Goal: Browse casually

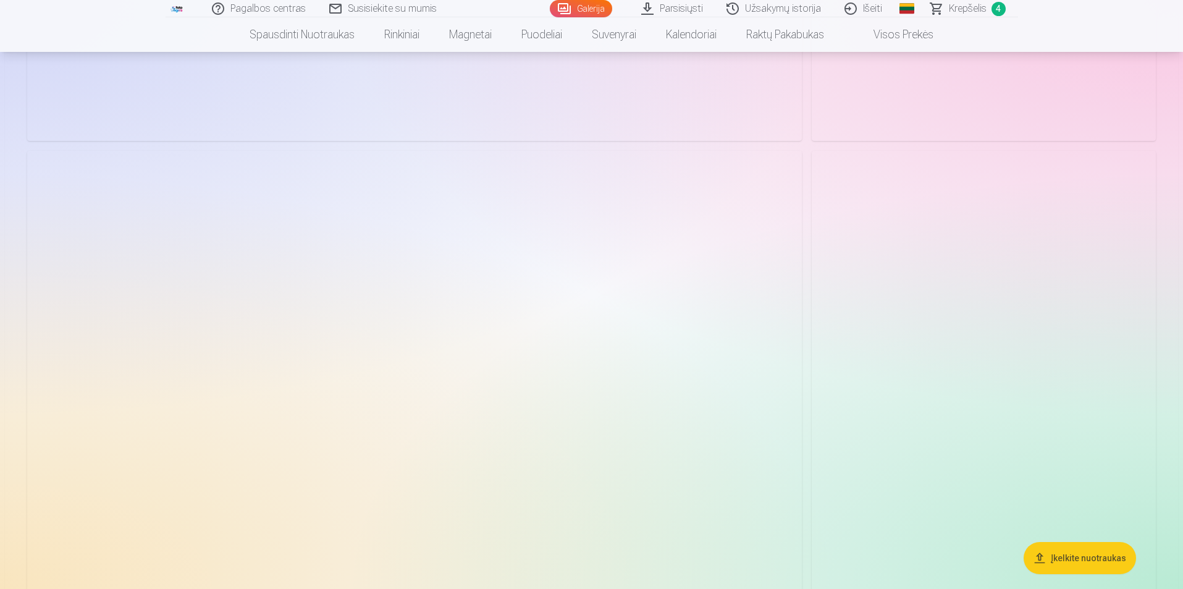
scroll to position [2162, 0]
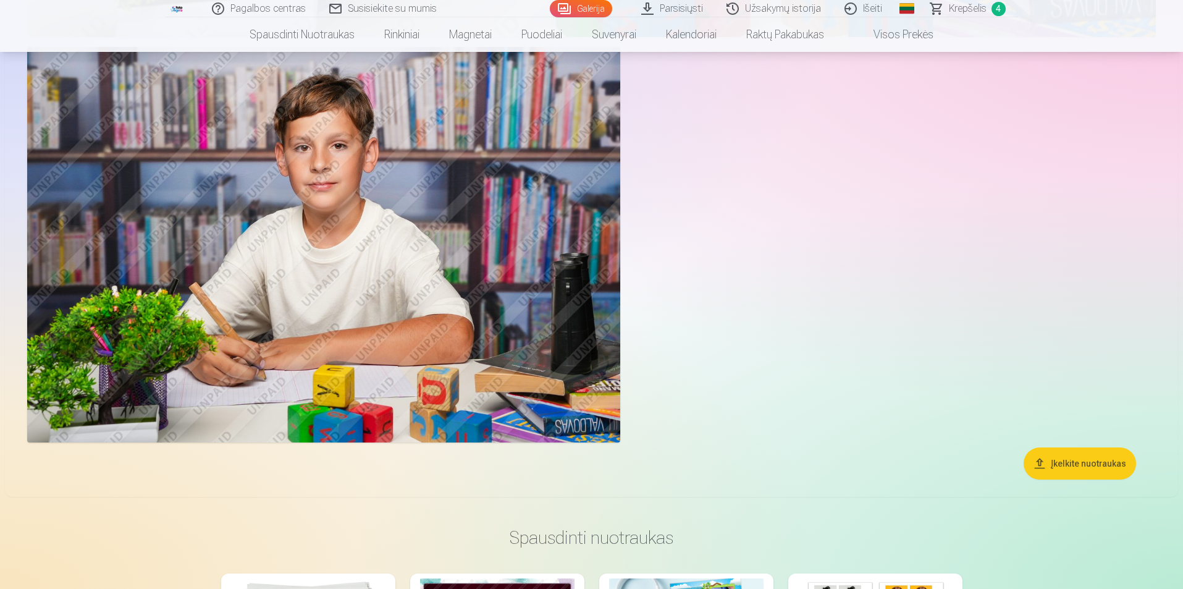
click at [421, 217] on img at bounding box center [323, 244] width 593 height 395
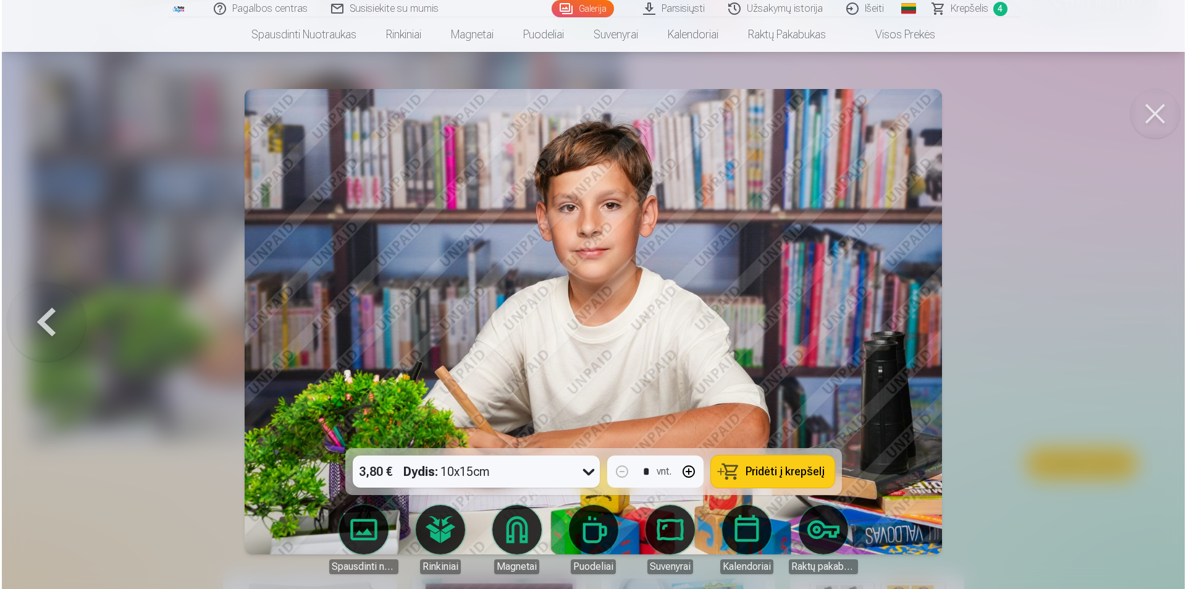
scroll to position [3528, 0]
click at [675, 241] on img at bounding box center [593, 321] width 698 height 465
click at [700, 281] on img at bounding box center [593, 321] width 698 height 465
click at [707, 277] on img at bounding box center [593, 321] width 698 height 465
click at [754, 267] on img at bounding box center [593, 321] width 698 height 465
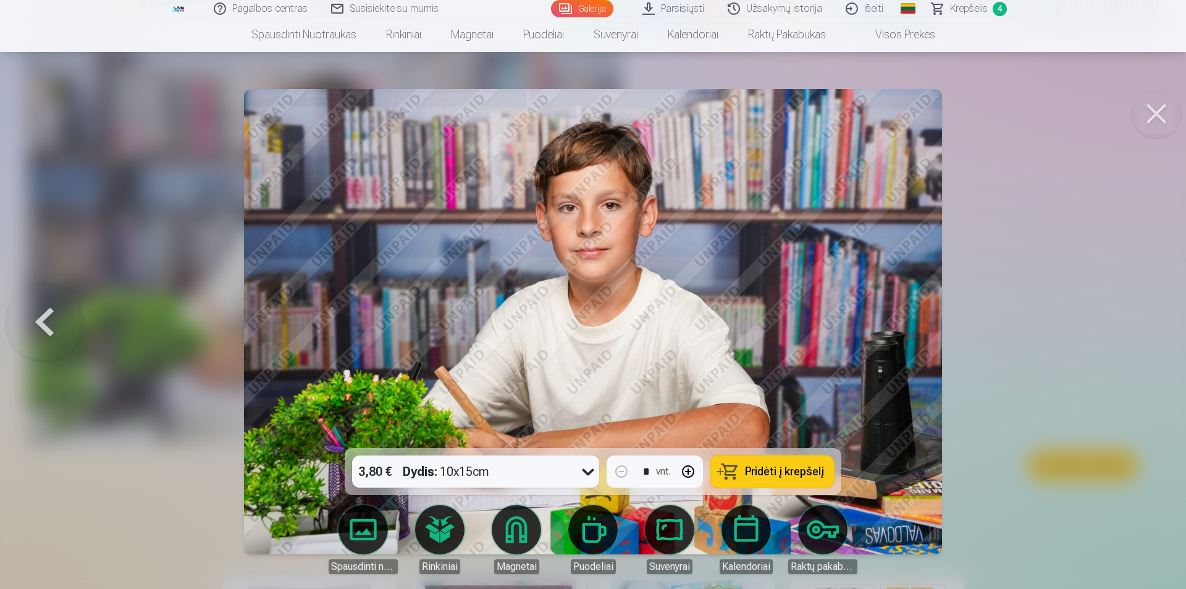
click at [519, 233] on img at bounding box center [593, 321] width 698 height 465
click at [439, 240] on img at bounding box center [593, 321] width 698 height 465
click at [358, 329] on img at bounding box center [593, 321] width 698 height 465
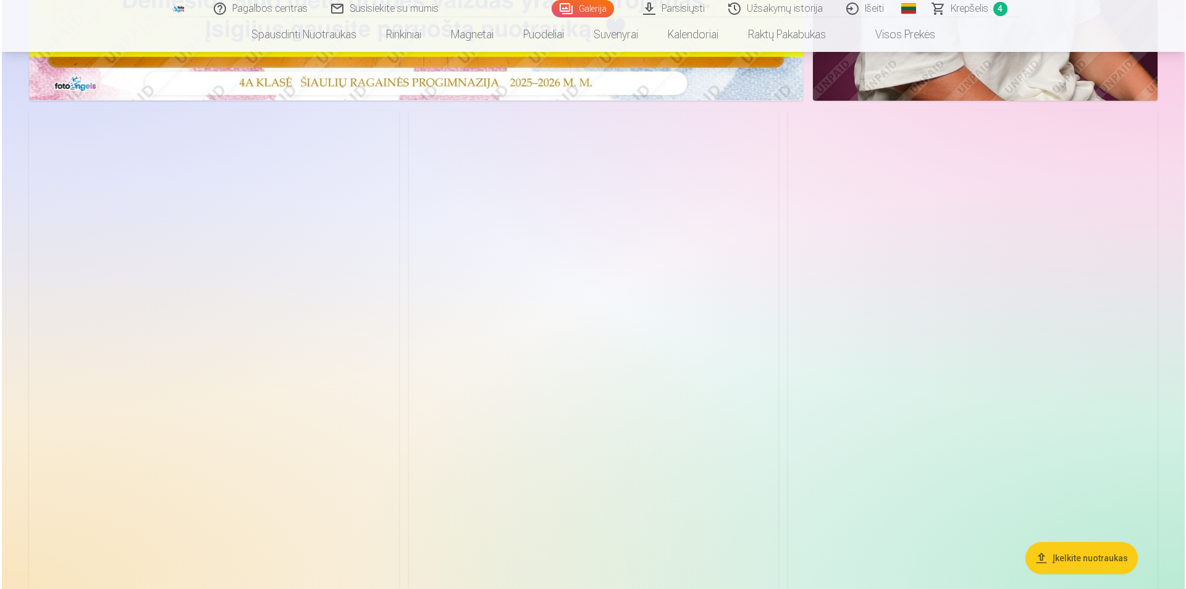
scroll to position [556, 0]
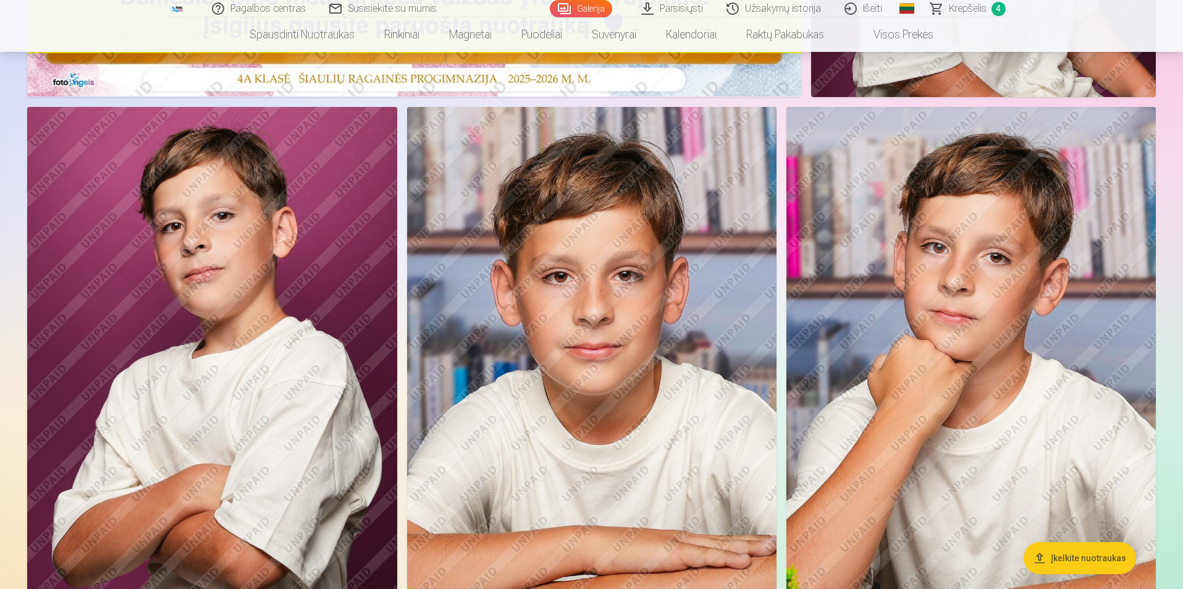
click at [580, 293] on img at bounding box center [591, 384] width 369 height 555
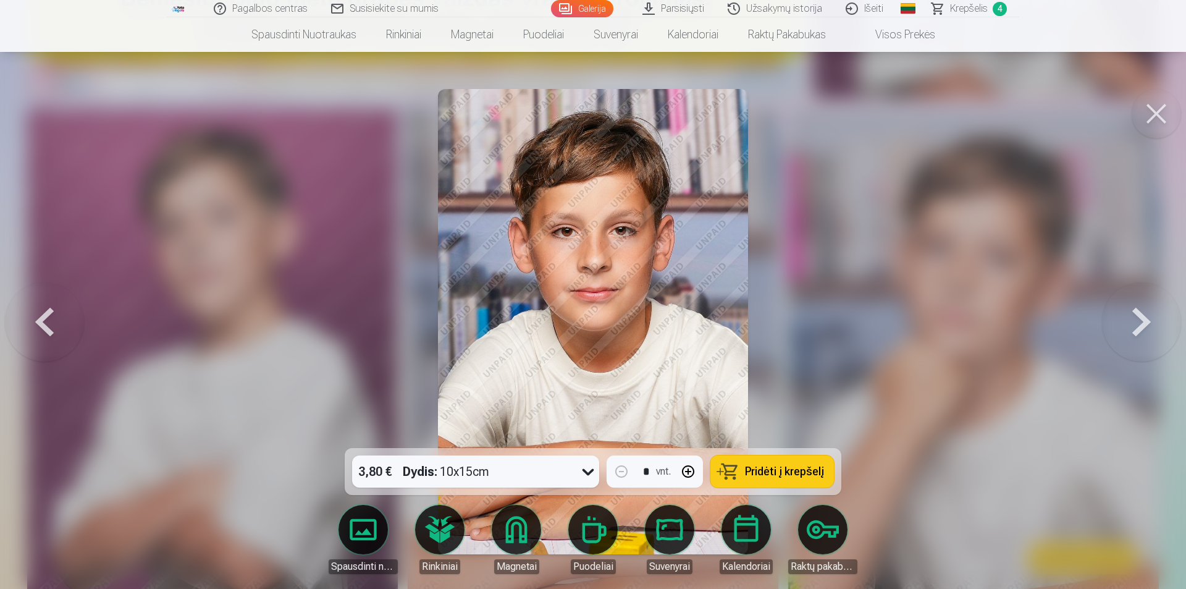
click at [1130, 320] on button at bounding box center [1141, 322] width 79 height 228
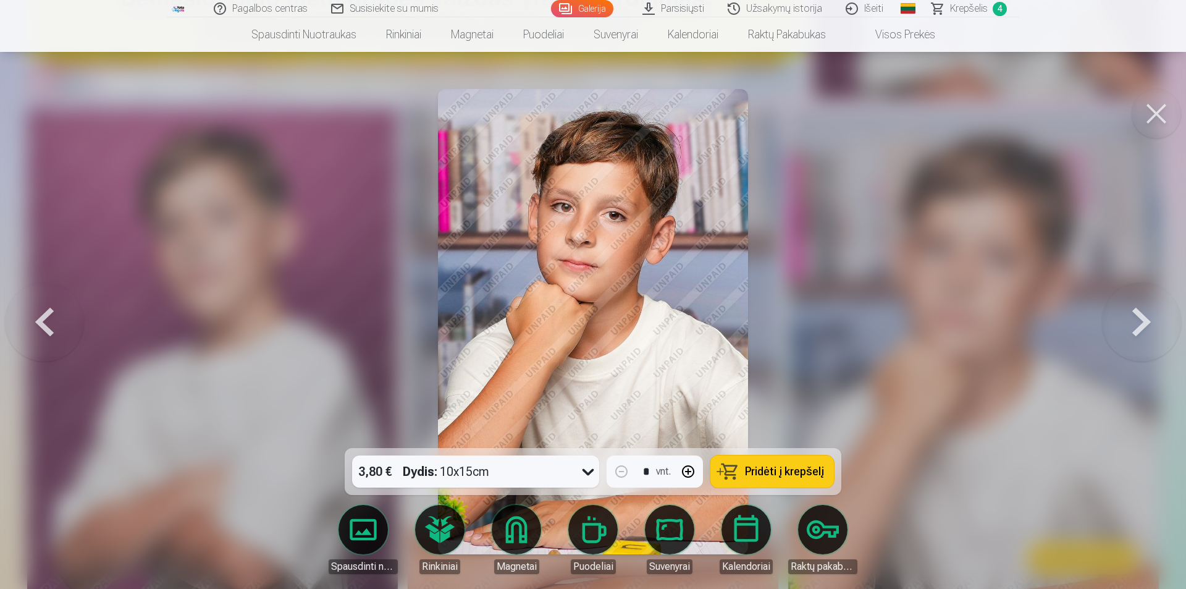
click at [1130, 320] on button at bounding box center [1141, 322] width 79 height 228
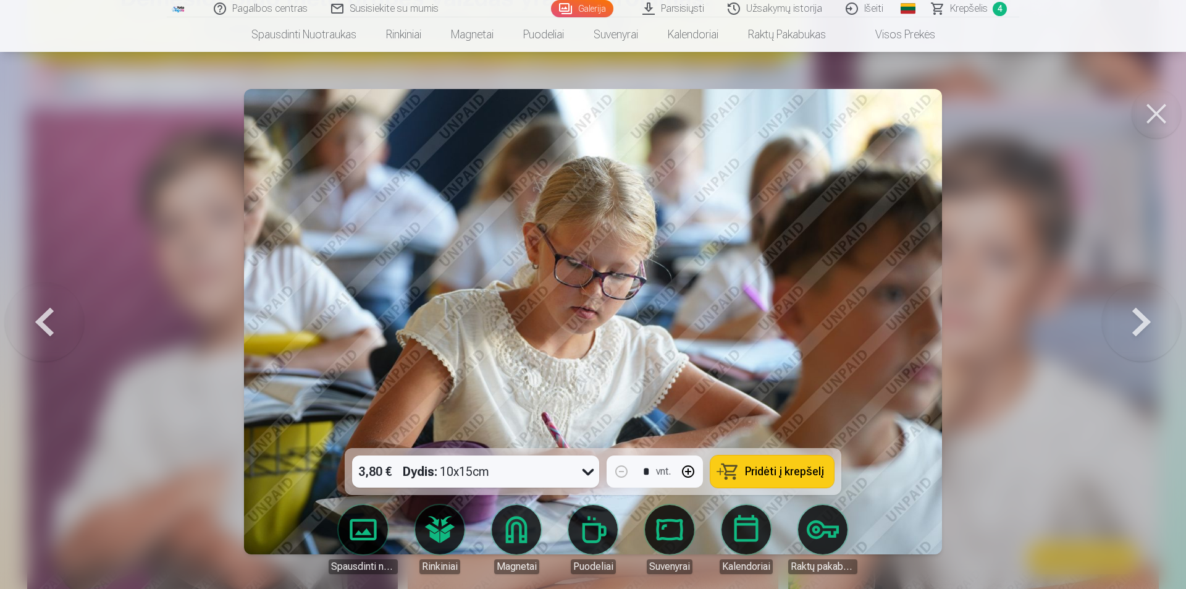
click at [1130, 320] on button at bounding box center [1141, 322] width 79 height 228
